Goal: Information Seeking & Learning: Learn about a topic

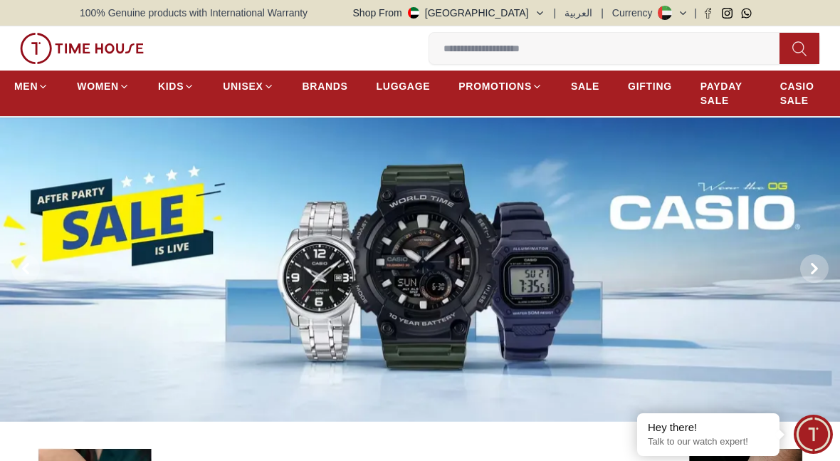
click at [313, 90] on span "BRANDS" at bounding box center [326, 86] width 46 height 14
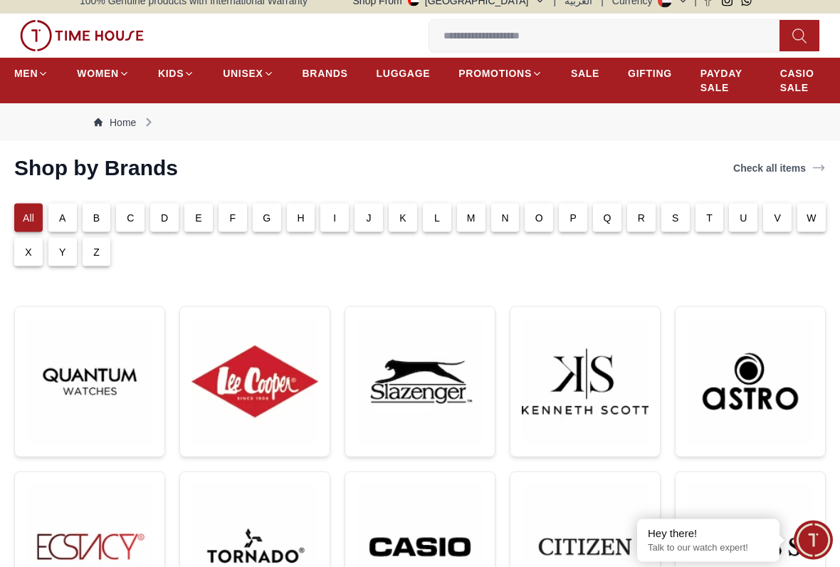
scroll to position [13, 0]
click at [125, 217] on div "C" at bounding box center [130, 217] width 28 height 28
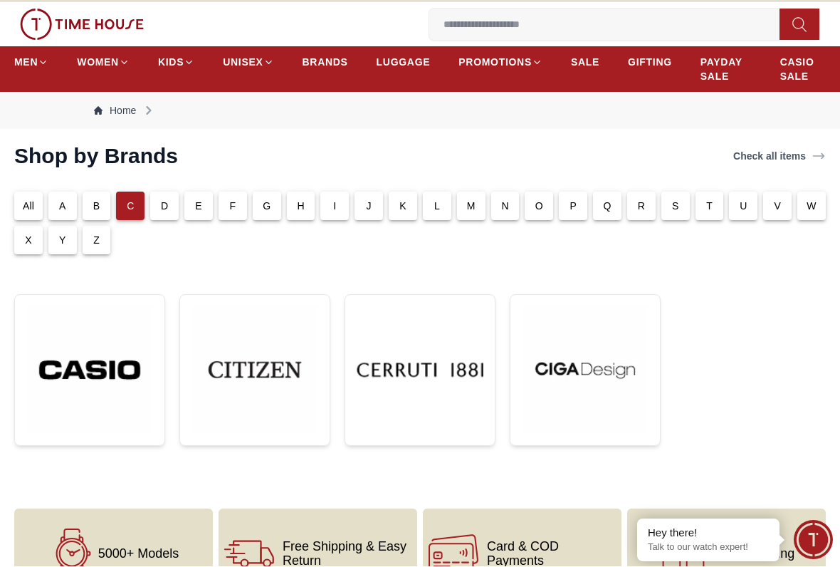
scroll to position [24, 0]
click at [90, 319] on img at bounding box center [89, 369] width 127 height 127
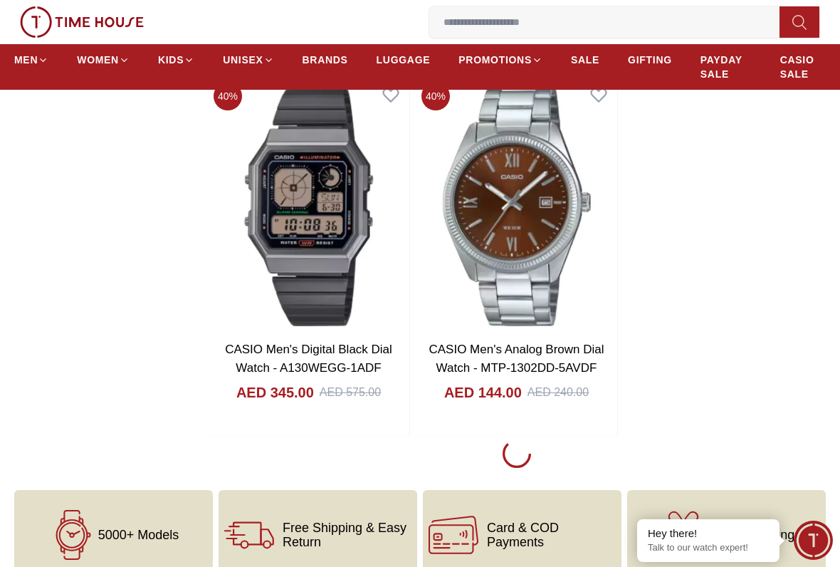
scroll to position [2767, 0]
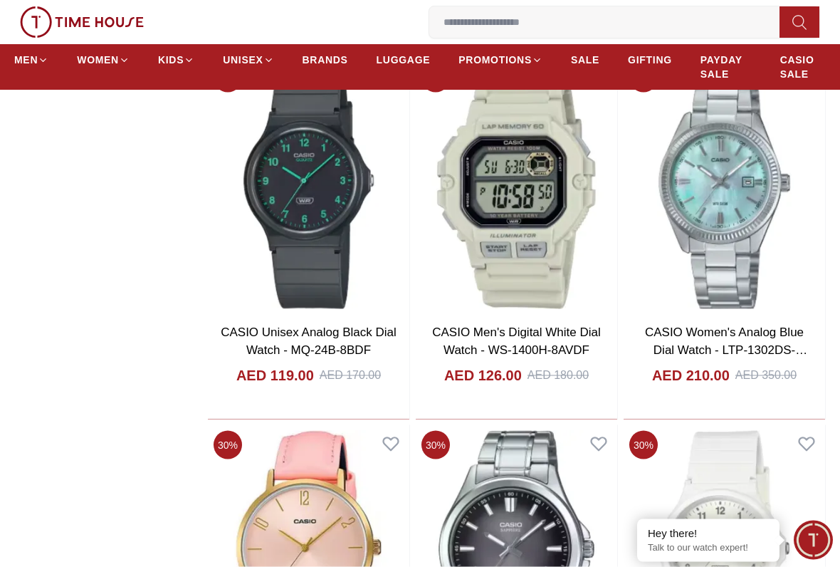
scroll to position [3140, 0]
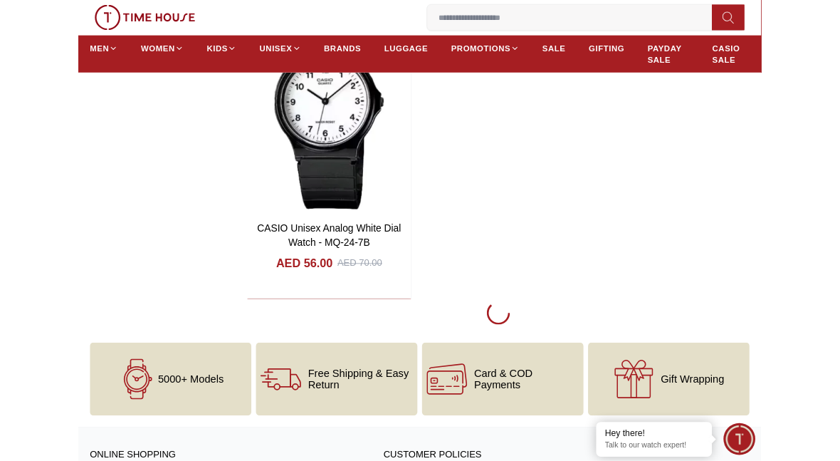
scroll to position [12721, 0]
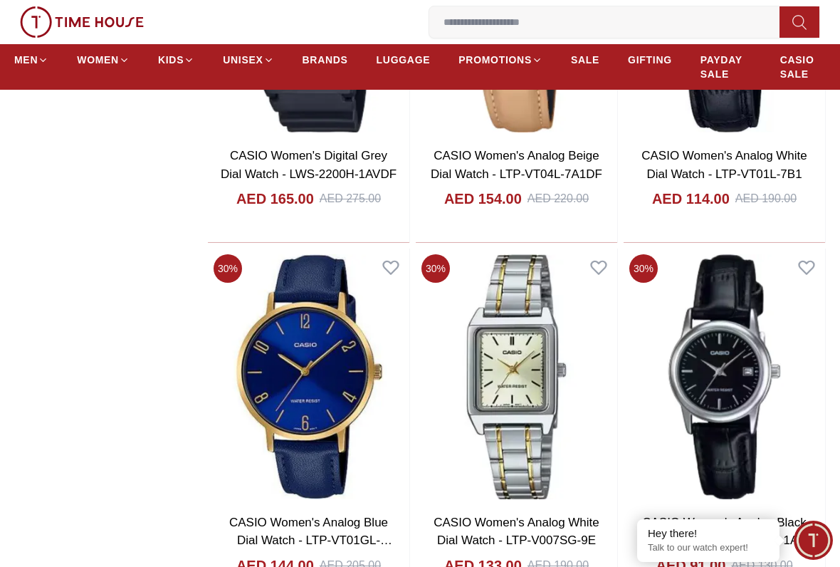
scroll to position [13232, 0]
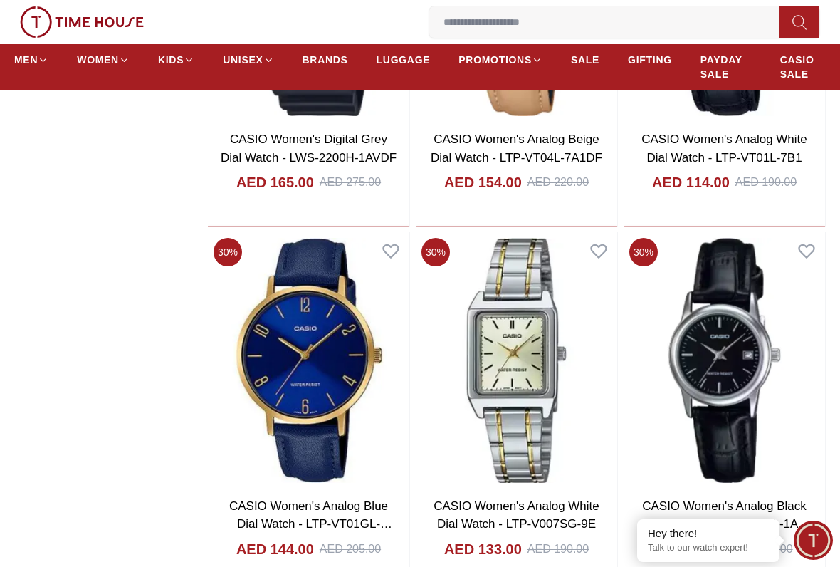
click at [723, 17] on input at bounding box center [610, 22] width 362 height 28
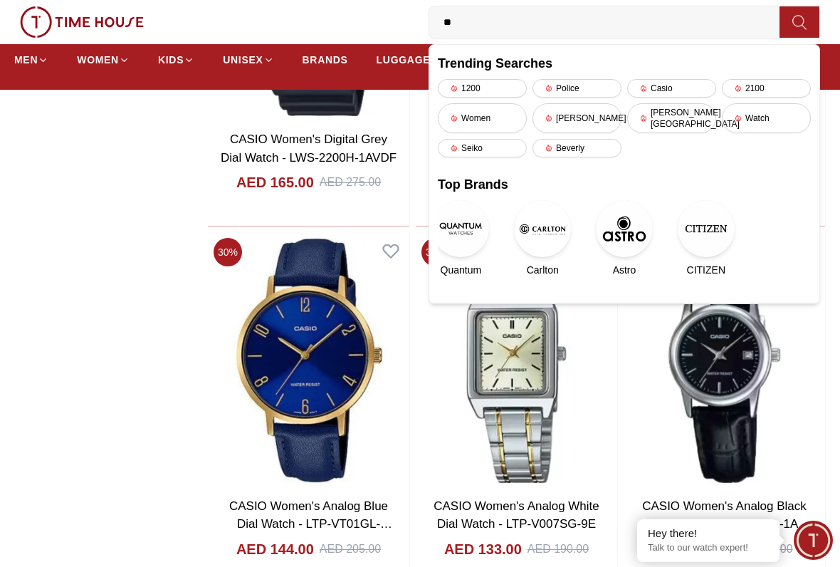
type input "*"
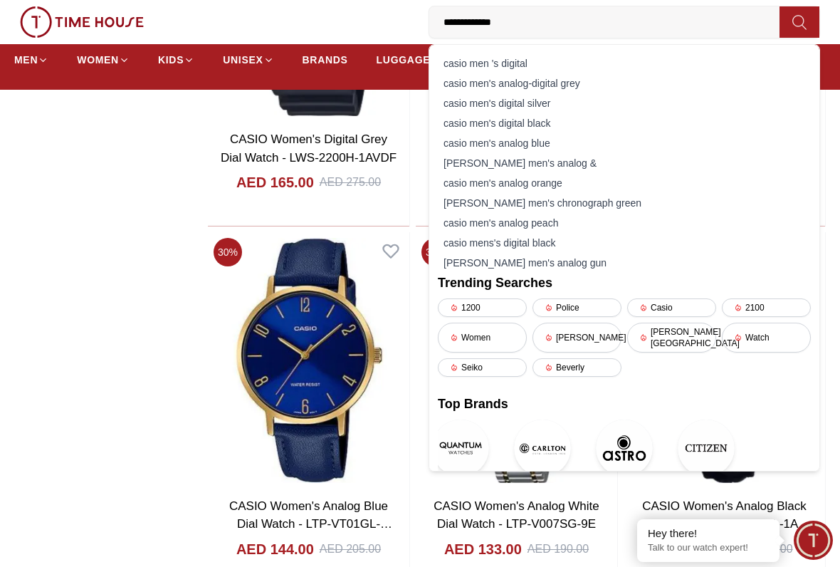
type input "**********"
